Goal: Task Accomplishment & Management: Manage account settings

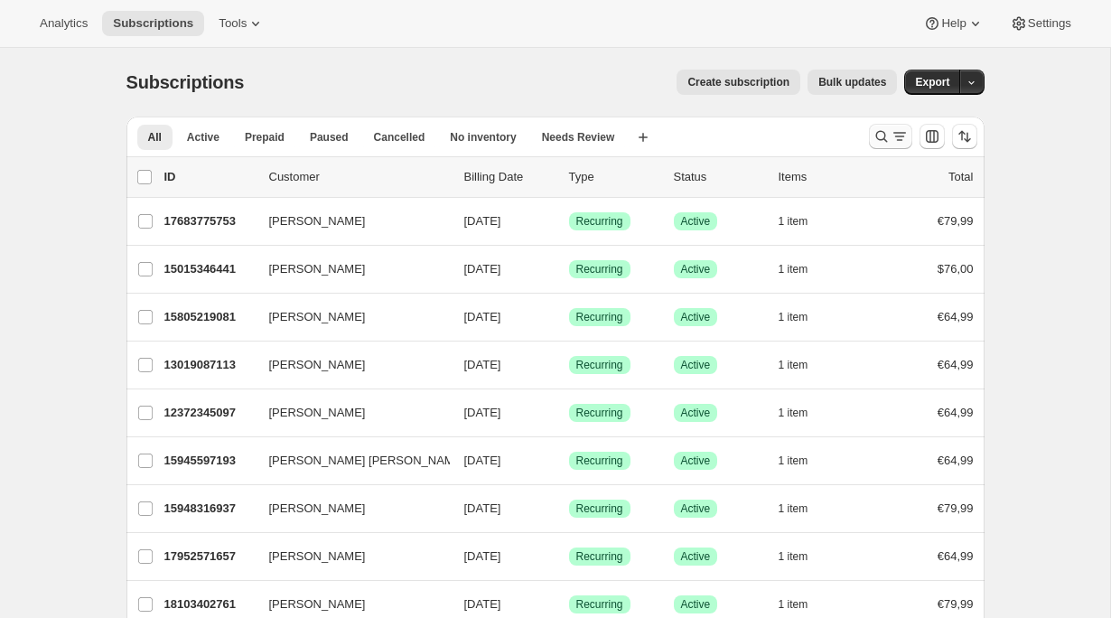
click at [889, 133] on icon "Search and filter results" at bounding box center [881, 136] width 18 height 18
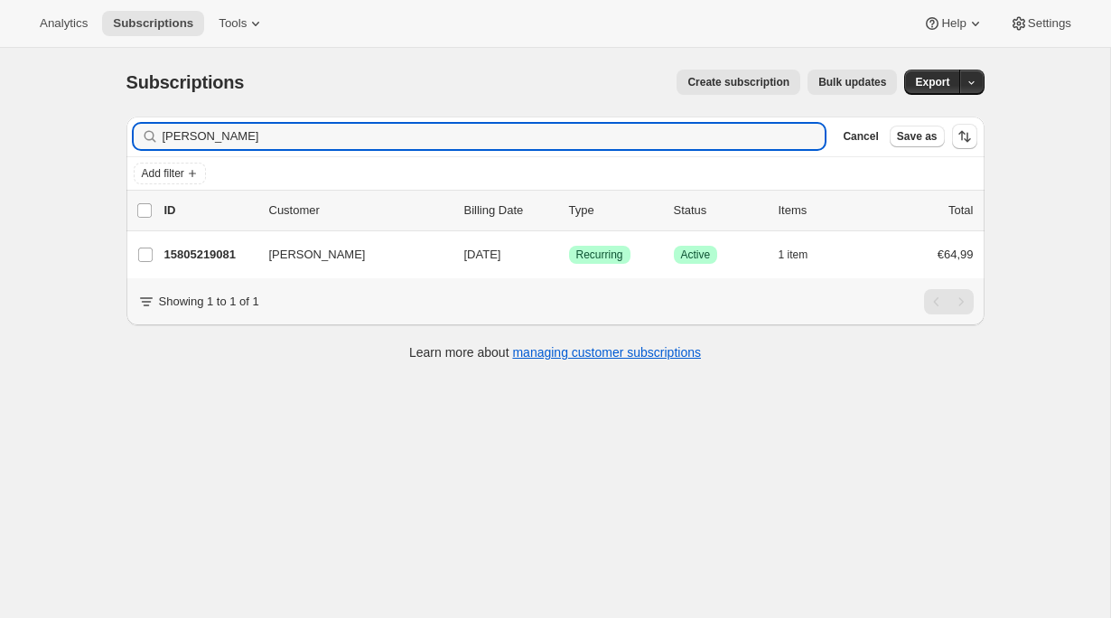
type input "[PERSON_NAME]"
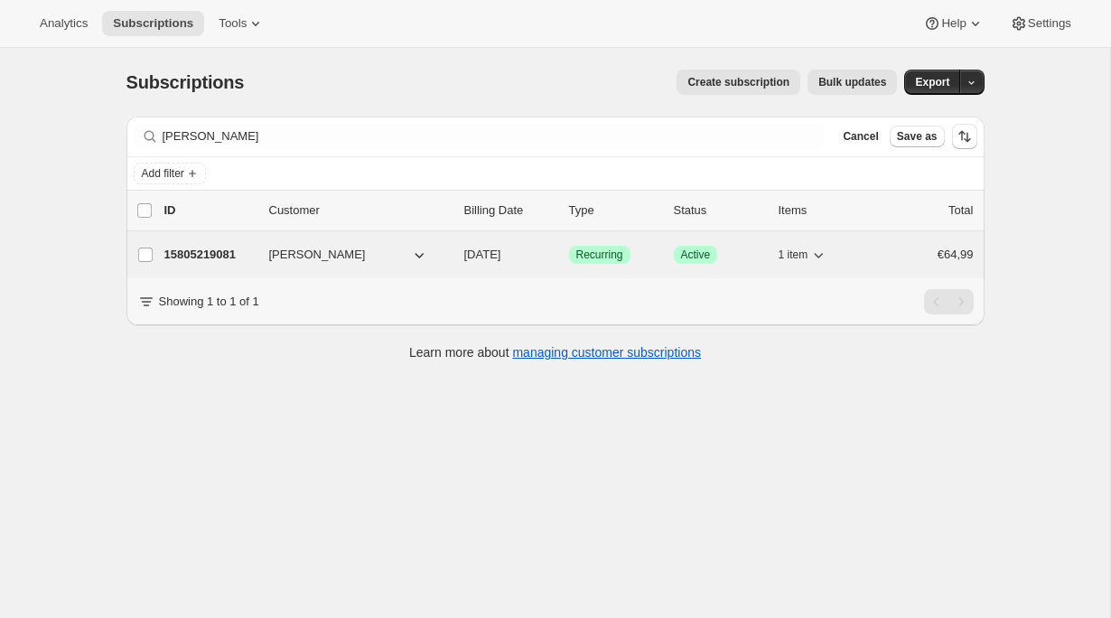
click at [295, 255] on span "[PERSON_NAME]" at bounding box center [317, 255] width 97 height 18
click at [213, 253] on p "15805219081" at bounding box center [209, 255] width 90 height 18
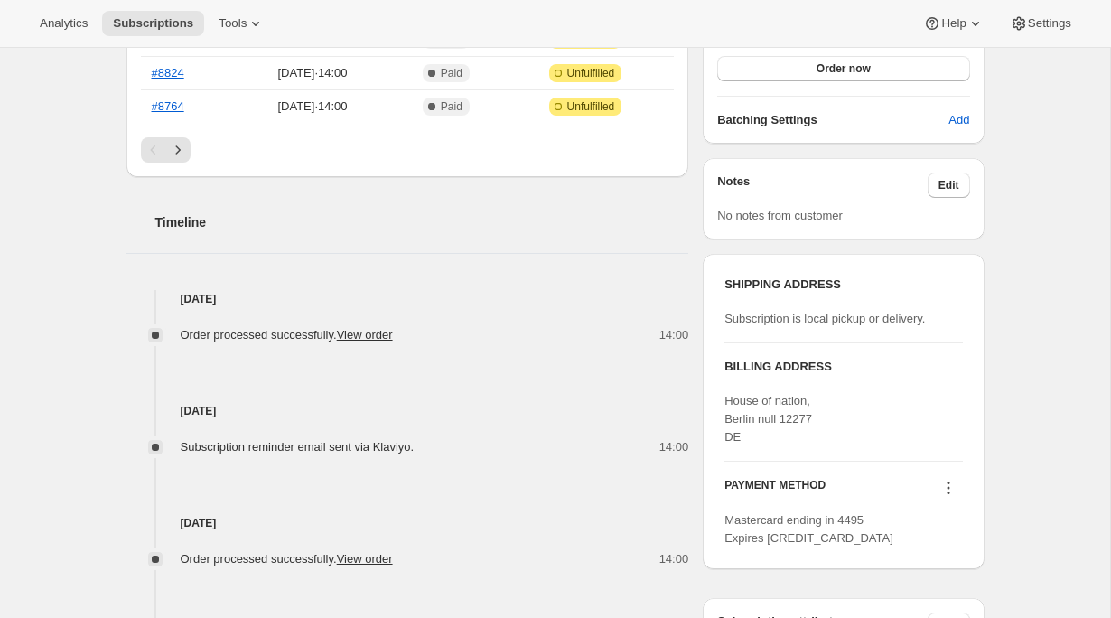
scroll to position [551, 0]
